Goal: Check status: Check status

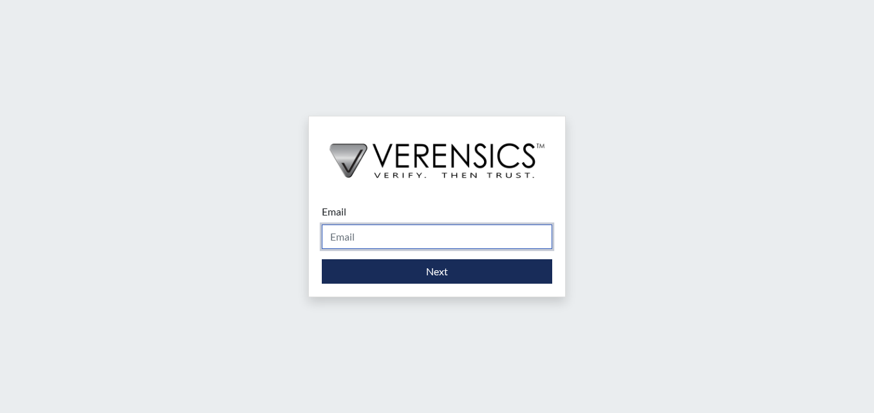
click at [355, 241] on input "Email" at bounding box center [437, 237] width 230 height 24
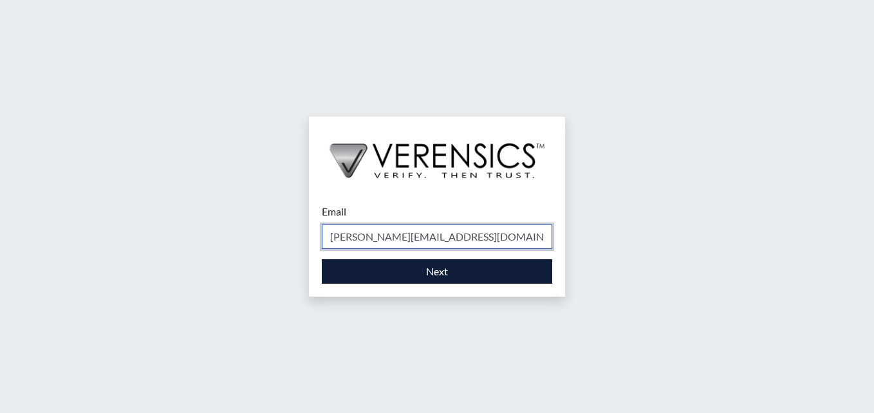
type input "[PERSON_NAME][EMAIL_ADDRESS][DOMAIN_NAME]"
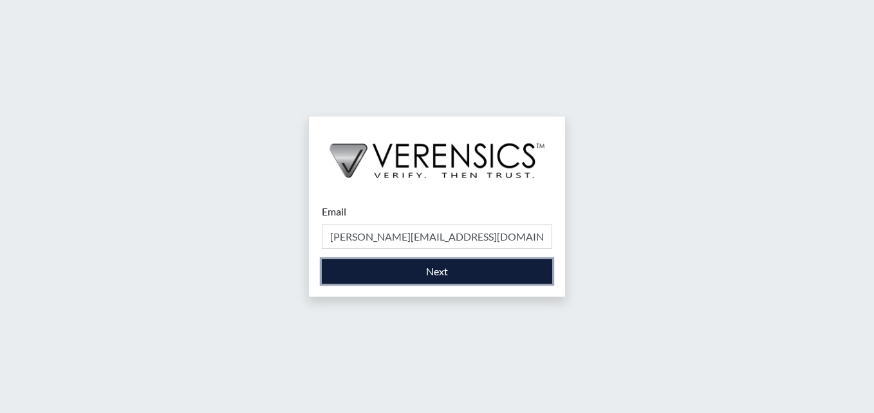
click at [377, 267] on button "Next" at bounding box center [437, 271] width 230 height 24
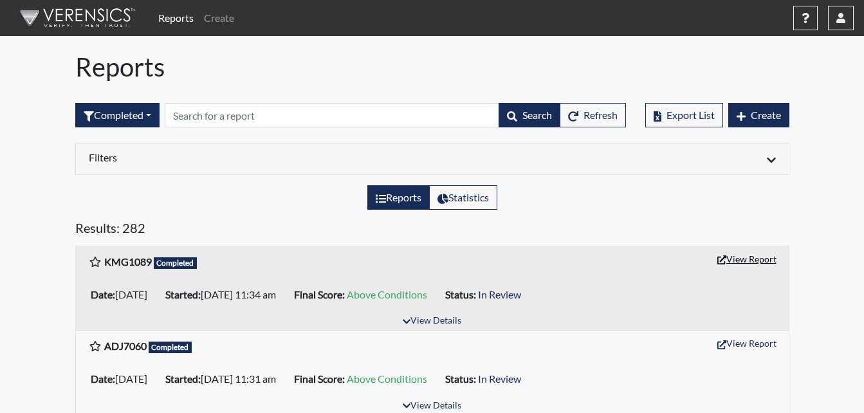
click at [740, 260] on button "View Report" at bounding box center [747, 259] width 71 height 20
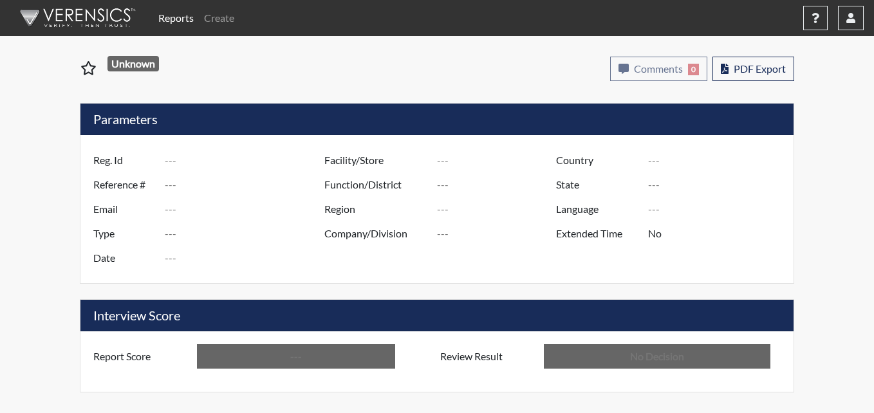
type input "KMG1089"
type input "51539"
type input "---"
type input "Corrections Pre-Employment"
type input "[DATE]"
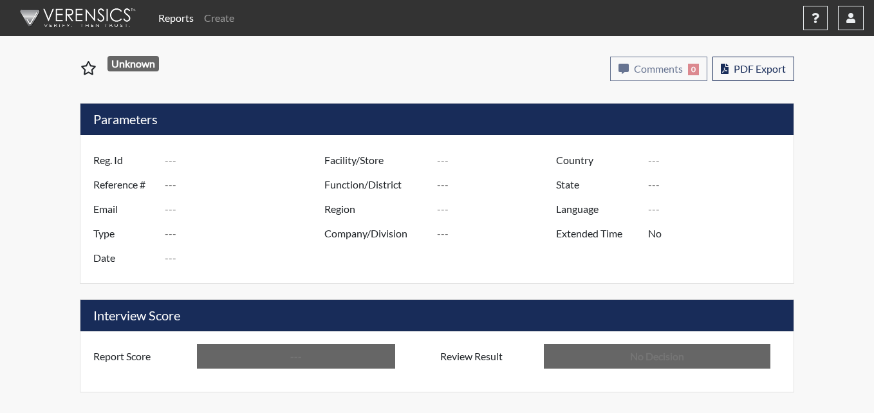
type input "[PERSON_NAME]"
type input "[GEOGRAPHIC_DATA]"
type input "[US_STATE]"
type input "English"
type input "Above Conditions"
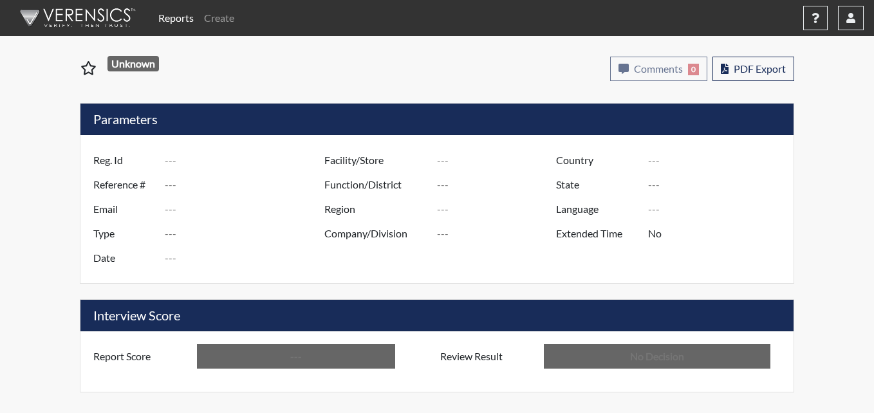
type input "In Review"
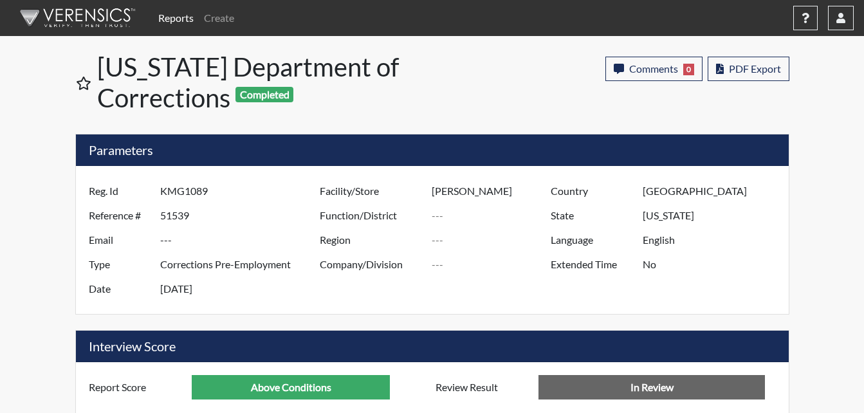
scroll to position [643490, 643169]
